Goal: Entertainment & Leisure: Consume media (video, audio)

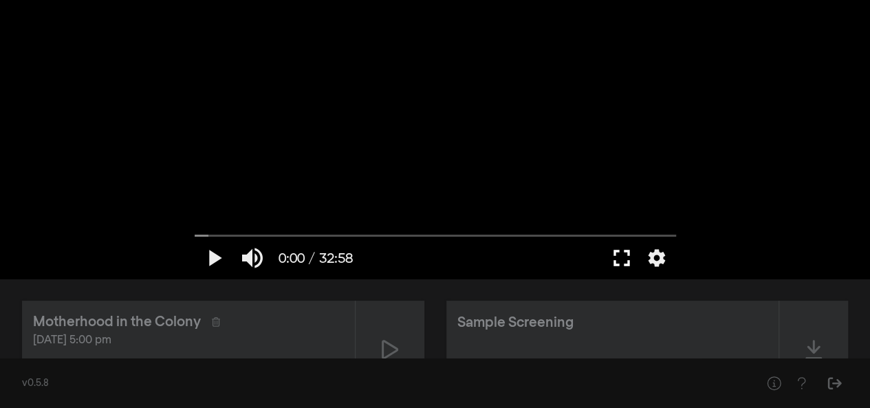
click at [431, 256] on button "fullscreen" at bounding box center [622, 257] width 39 height 41
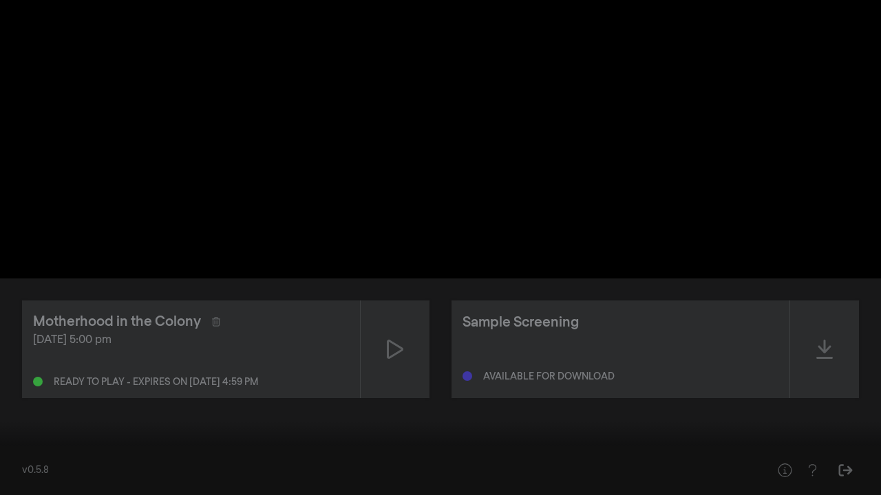
click at [431, 400] on button "settings" at bounding box center [855, 474] width 32 height 41
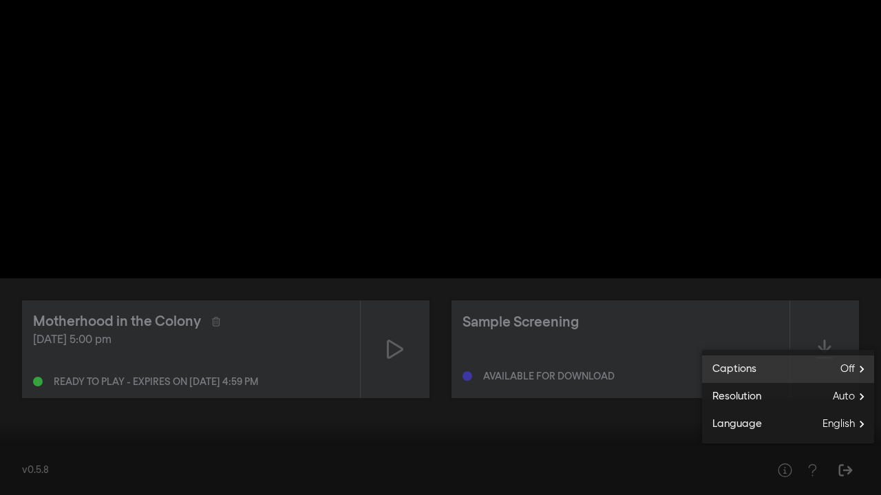
click at [431, 371] on label "Captions Off" at bounding box center [788, 370] width 172 height 28
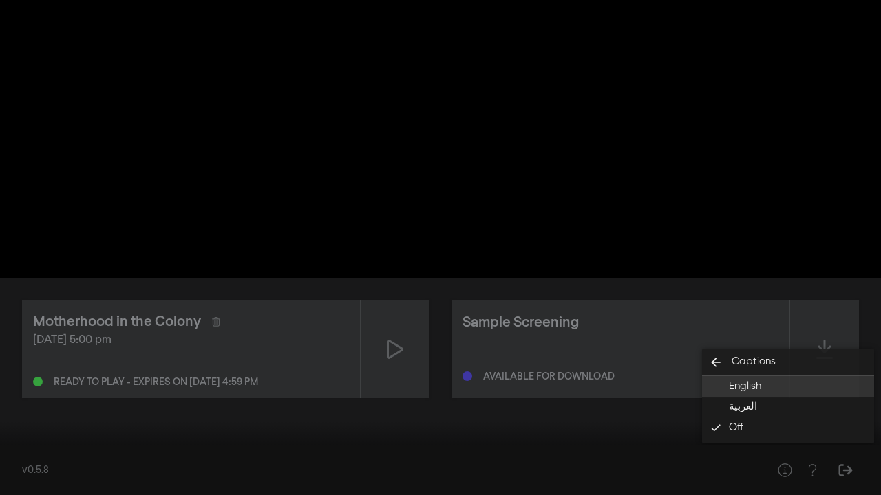
click at [431, 393] on button "English" at bounding box center [788, 386] width 172 height 21
click at [431, 304] on div at bounding box center [440, 247] width 881 height 495
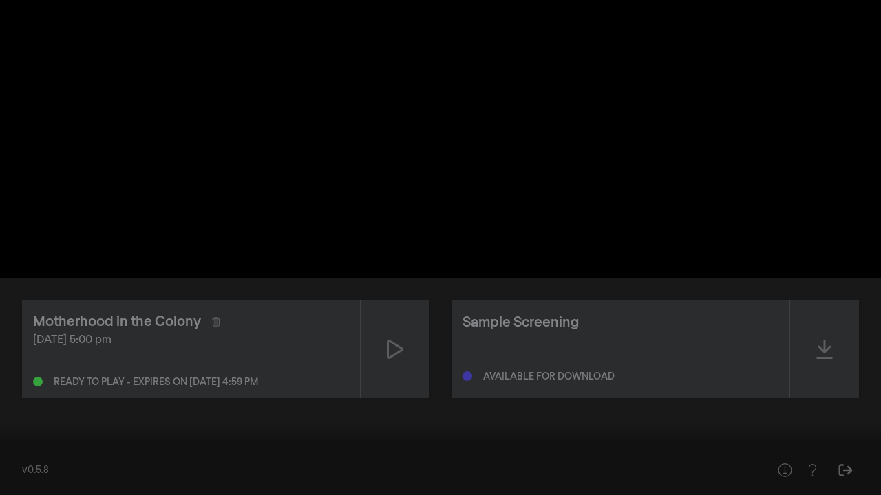
click at [431, 400] on button "fullscreen_exit" at bounding box center [819, 474] width 39 height 41
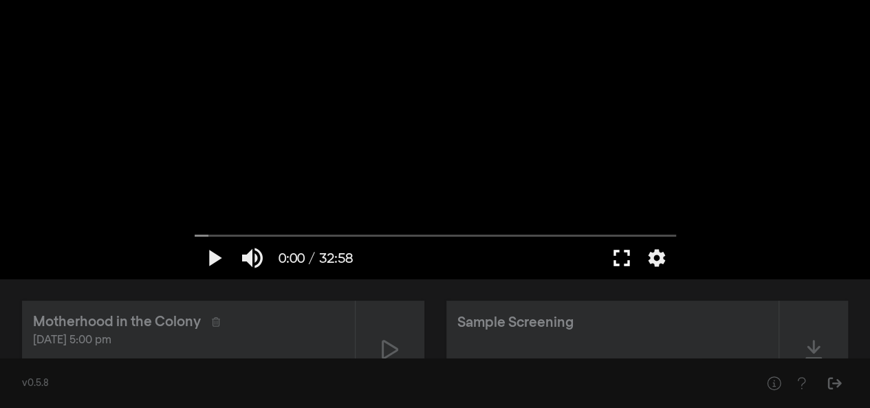
click at [431, 259] on button "fullscreen" at bounding box center [622, 257] width 39 height 41
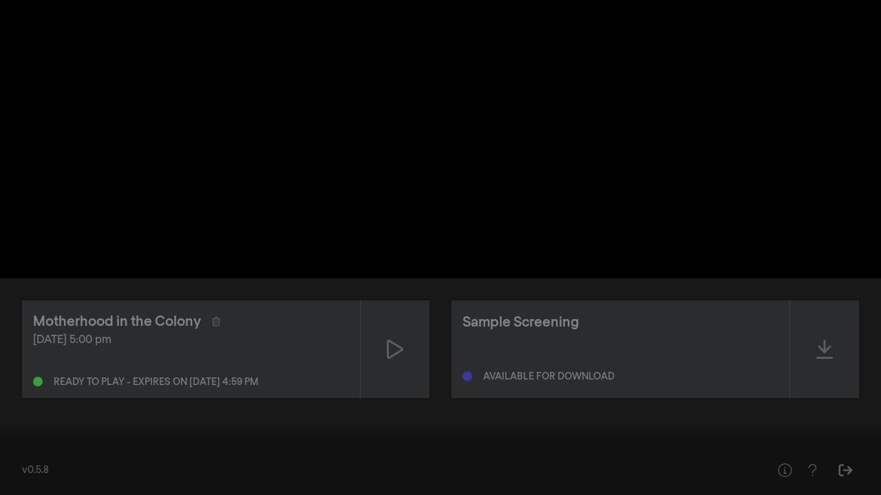
click at [431, 277] on div at bounding box center [440, 247] width 881 height 495
click at [431, 345] on div at bounding box center [440, 247] width 881 height 495
type input "7.053033"
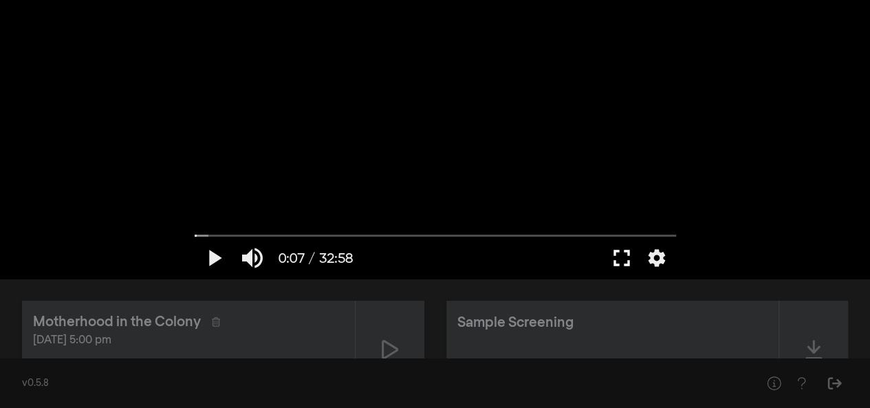
click at [431, 259] on button "fullscreen" at bounding box center [622, 257] width 39 height 41
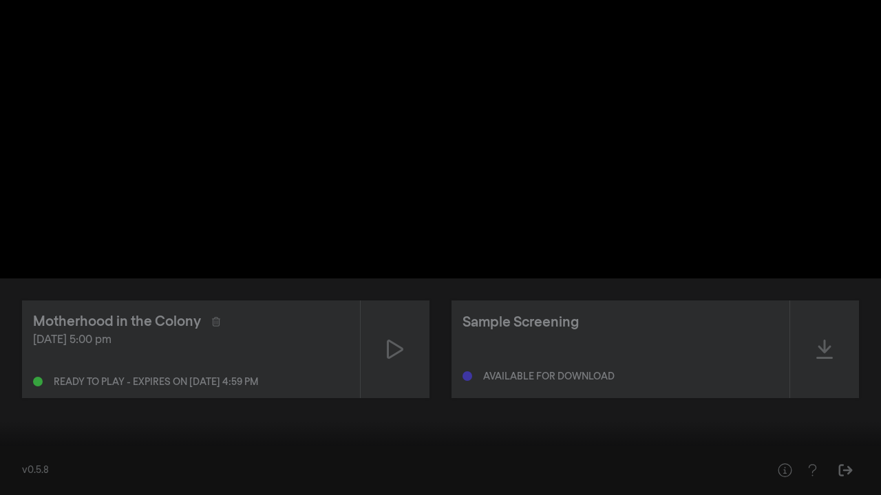
click at [431, 400] on button "fullscreen_exit" at bounding box center [819, 474] width 39 height 41
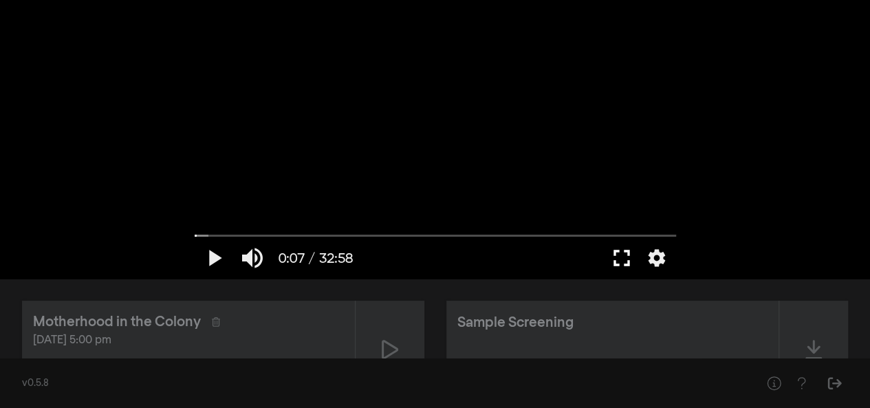
click at [431, 255] on button "fullscreen" at bounding box center [622, 257] width 39 height 41
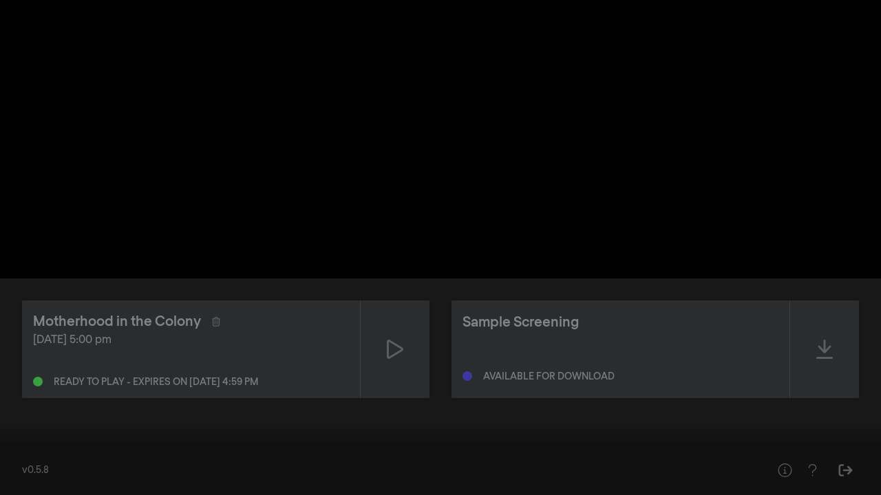
click at [431, 245] on div at bounding box center [440, 247] width 881 height 495
click at [431, 140] on div at bounding box center [440, 247] width 881 height 495
click at [431, 244] on div at bounding box center [440, 247] width 881 height 495
click at [431, 266] on div at bounding box center [440, 247] width 881 height 495
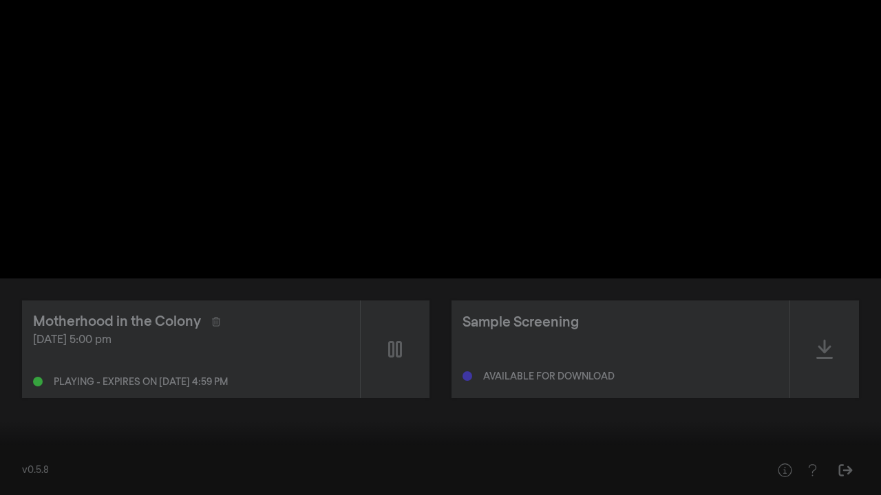
click at [431, 266] on div at bounding box center [440, 247] width 881 height 495
click at [431, 202] on div at bounding box center [440, 247] width 881 height 495
click at [431, 261] on div at bounding box center [440, 247] width 881 height 495
click at [431, 235] on div at bounding box center [440, 247] width 881 height 495
click at [431, 400] on button "settings" at bounding box center [855, 474] width 32 height 41
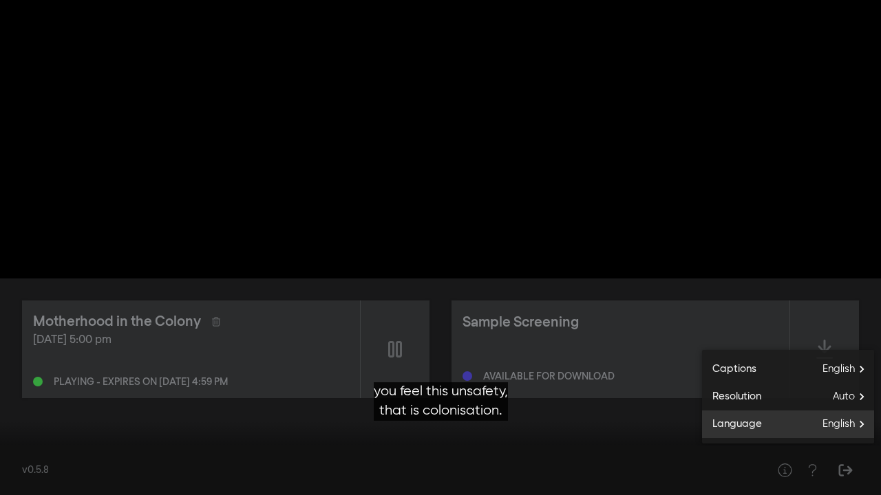
click at [431, 400] on span "English" at bounding box center [848, 424] width 52 height 21
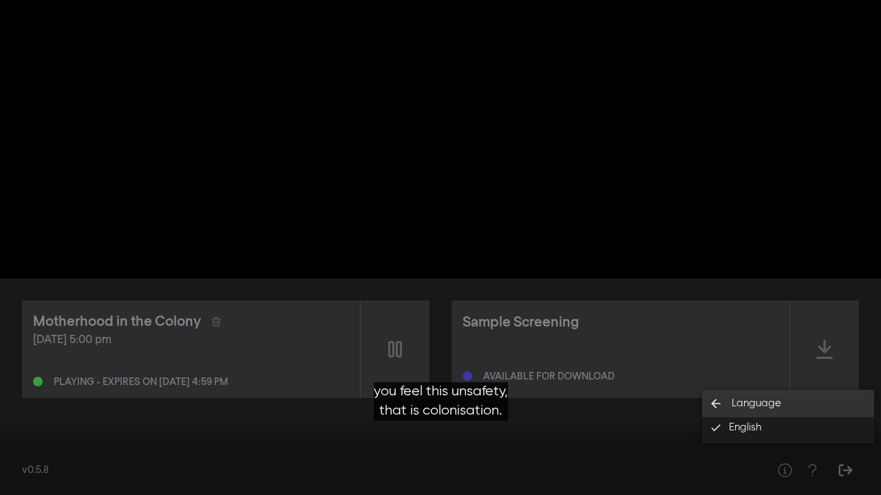
click at [431, 400] on icon "arrow_back" at bounding box center [716, 404] width 28 height 14
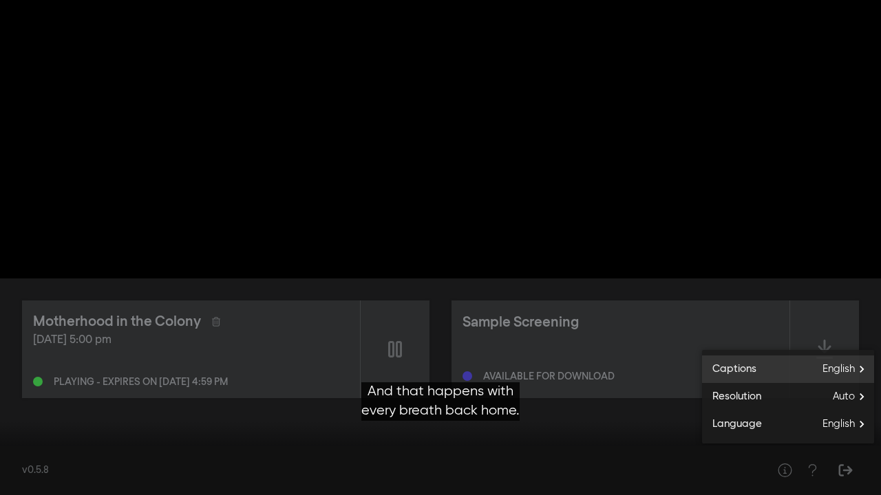
click at [431, 367] on label "Captions English" at bounding box center [788, 370] width 172 height 28
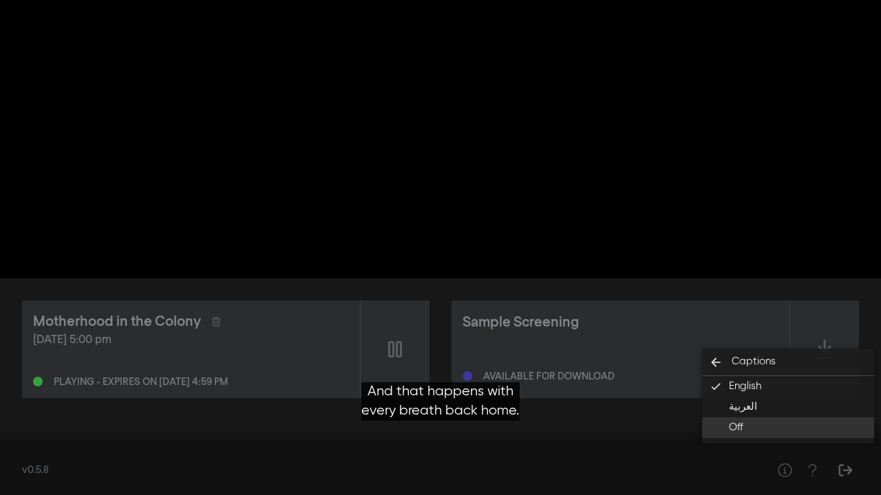
click at [431, 400] on button "Off" at bounding box center [788, 428] width 172 height 21
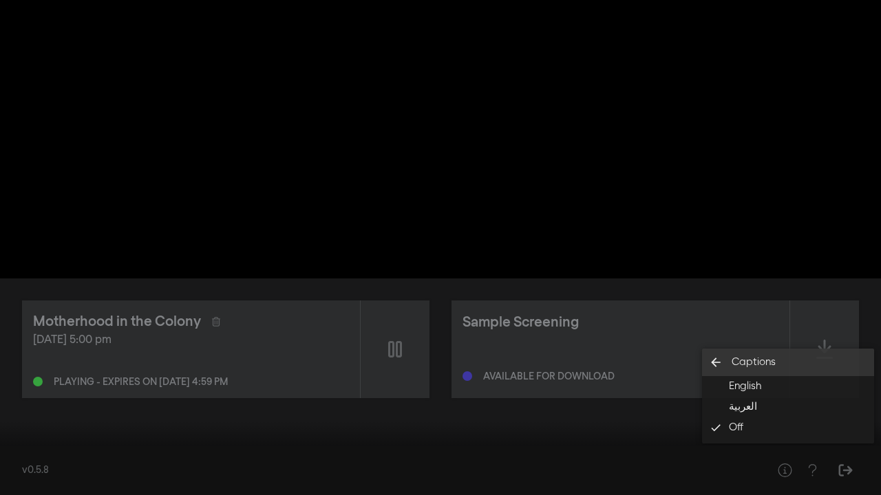
click at [431, 359] on icon "arrow_back" at bounding box center [716, 363] width 28 height 14
click at [431, 208] on div at bounding box center [440, 247] width 881 height 495
type input "1882.56666"
